Goal: Navigation & Orientation: Find specific page/section

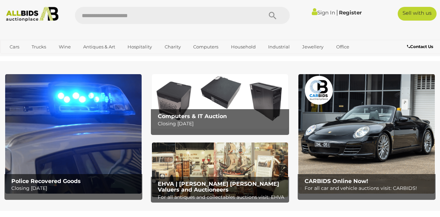
click at [320, 14] on link "Sign In" at bounding box center [323, 12] width 23 height 7
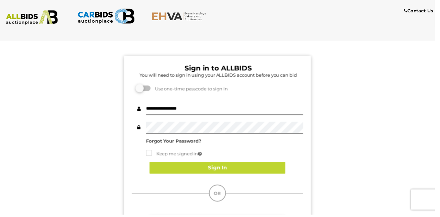
click at [196, 168] on button "Sign In" at bounding box center [220, 170] width 138 height 12
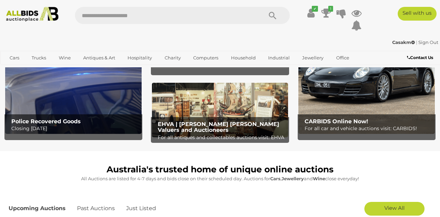
scroll to position [66, 0]
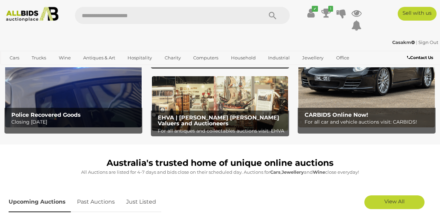
click at [385, 199] on span "View All" at bounding box center [394, 201] width 20 height 7
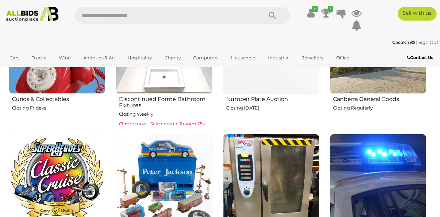
scroll to position [556, 0]
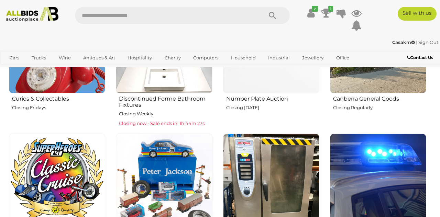
click at [164, 190] on img at bounding box center [164, 182] width 96 height 96
